Goal: Navigation & Orientation: Go to known website

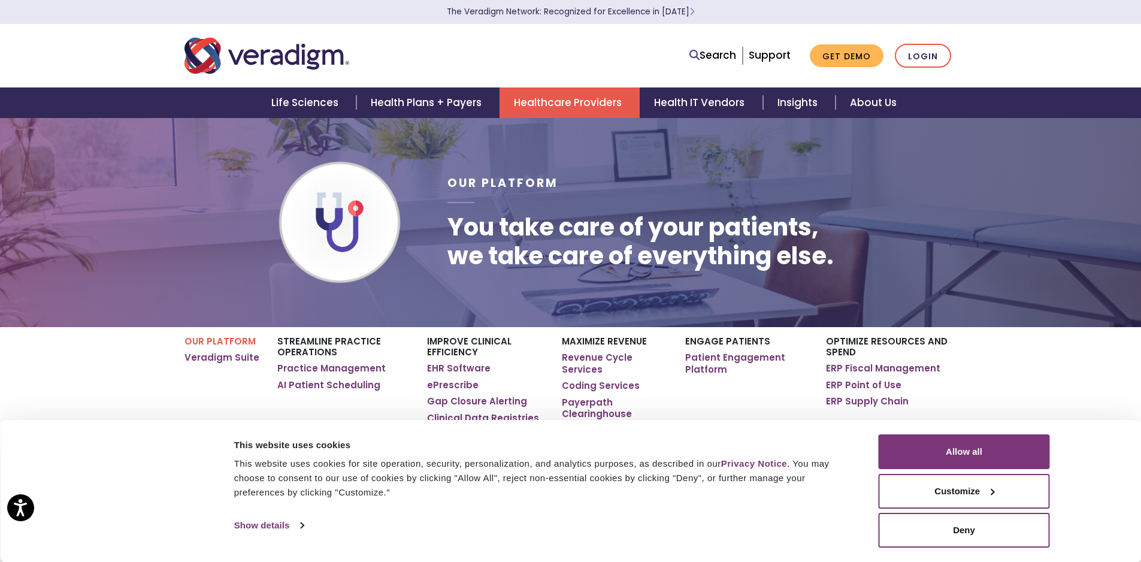
click at [265, 59] on img "Veradigm logo" at bounding box center [266, 56] width 165 height 40
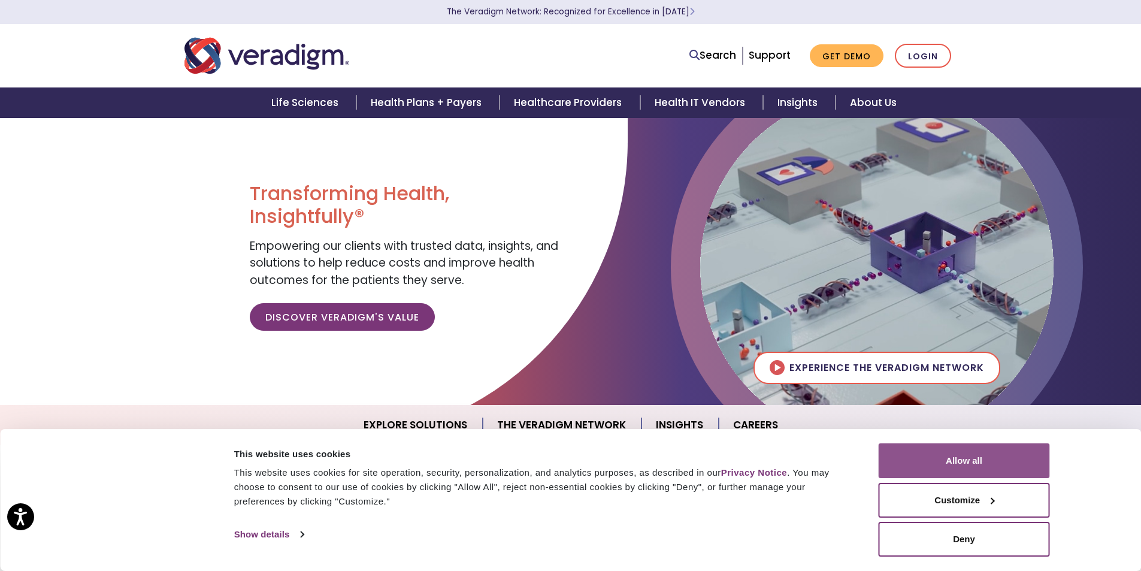
drag, startPoint x: 981, startPoint y: 461, endPoint x: 938, endPoint y: 454, distance: 44.3
click at [981, 462] on button "Allow all" at bounding box center [963, 460] width 171 height 35
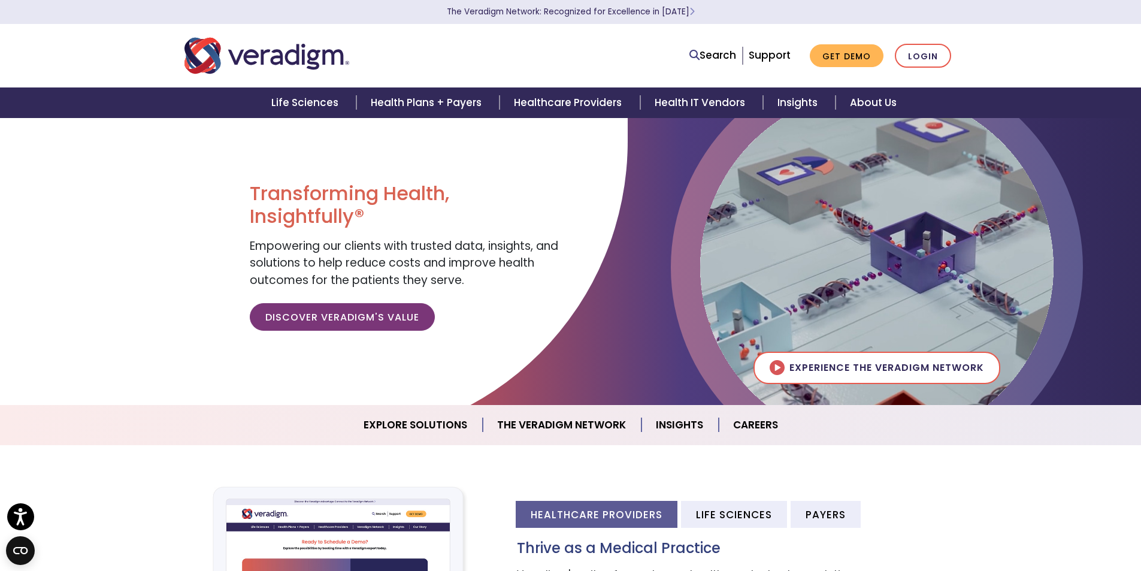
click at [98, 244] on div at bounding box center [314, 278] width 628 height 323
